Goal: Information Seeking & Learning: Learn about a topic

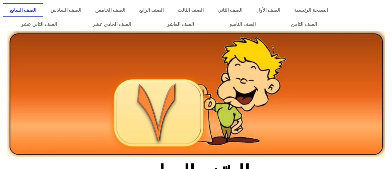
scroll to position [141, 0]
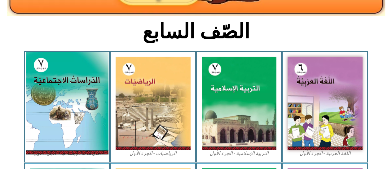
click at [79, 123] on img at bounding box center [67, 103] width 83 height 103
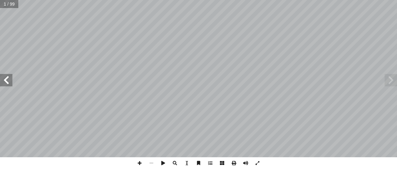
click at [4, 80] on span at bounding box center [6, 80] width 12 height 12
click at [5, 80] on span at bounding box center [6, 80] width 12 height 12
click at [6, 80] on span at bounding box center [6, 80] width 12 height 12
click at [7, 81] on span at bounding box center [6, 80] width 12 height 12
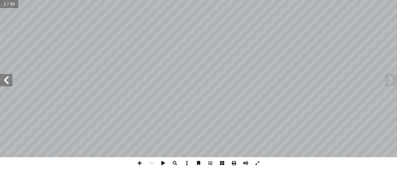
click at [7, 81] on span at bounding box center [6, 80] width 12 height 12
click at [7, 80] on span at bounding box center [6, 80] width 12 height 12
click at [393, 80] on span at bounding box center [391, 80] width 12 height 12
click at [396, 83] on span at bounding box center [391, 80] width 12 height 12
click at [6, 79] on span at bounding box center [6, 80] width 12 height 12
